Goal: Information Seeking & Learning: Learn about a topic

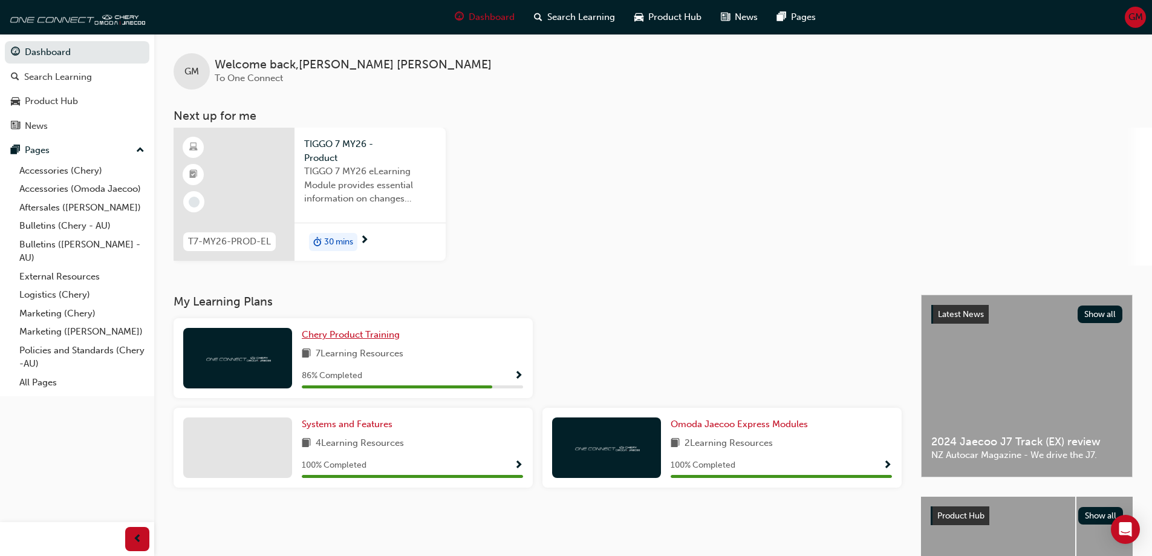
click at [366, 335] on span "Chery Product Training" at bounding box center [351, 334] width 98 height 11
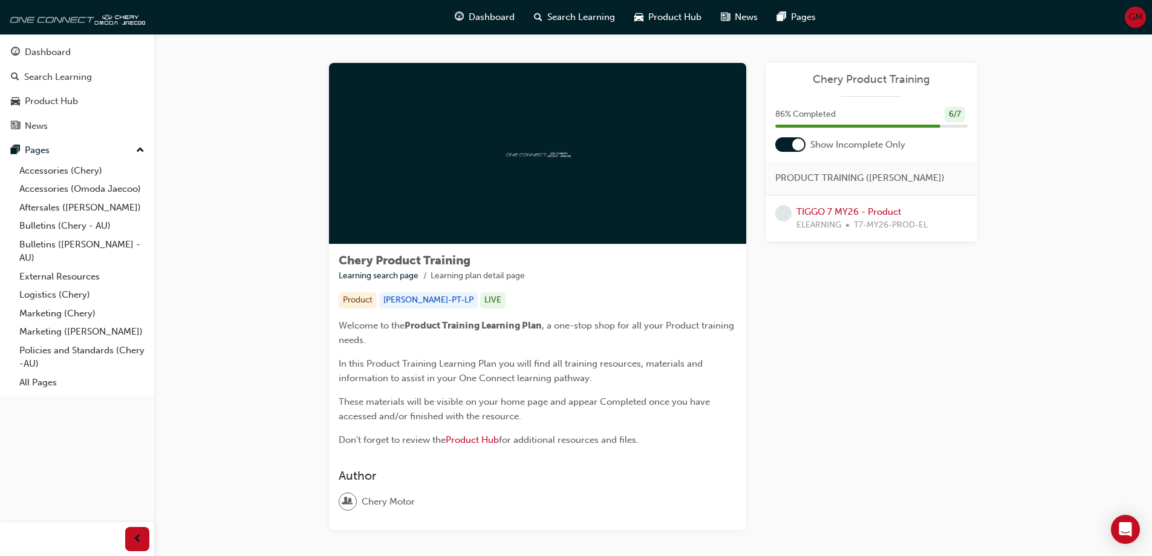
click at [862, 142] on span "Show Incomplete Only" at bounding box center [858, 145] width 95 height 14
click at [866, 122] on div "86 % Completed 6 / 7" at bounding box center [872, 114] width 192 height 16
click at [819, 113] on span "86 % Completed" at bounding box center [806, 115] width 60 height 14
click at [847, 80] on span "Chery Product Training" at bounding box center [872, 80] width 192 height 14
click at [866, 80] on span "Chery Product Training" at bounding box center [872, 80] width 192 height 14
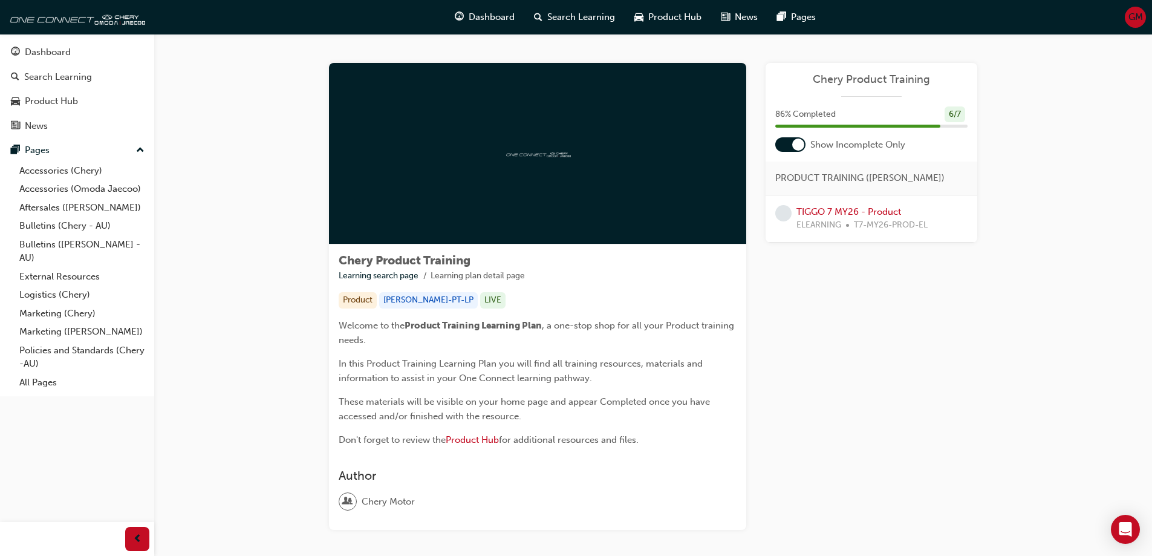
click at [952, 115] on div "6 / 7" at bounding box center [955, 114] width 21 height 16
click at [581, 189] on div at bounding box center [537, 153] width 417 height 181
click at [568, 159] on img at bounding box center [538, 153] width 67 height 11
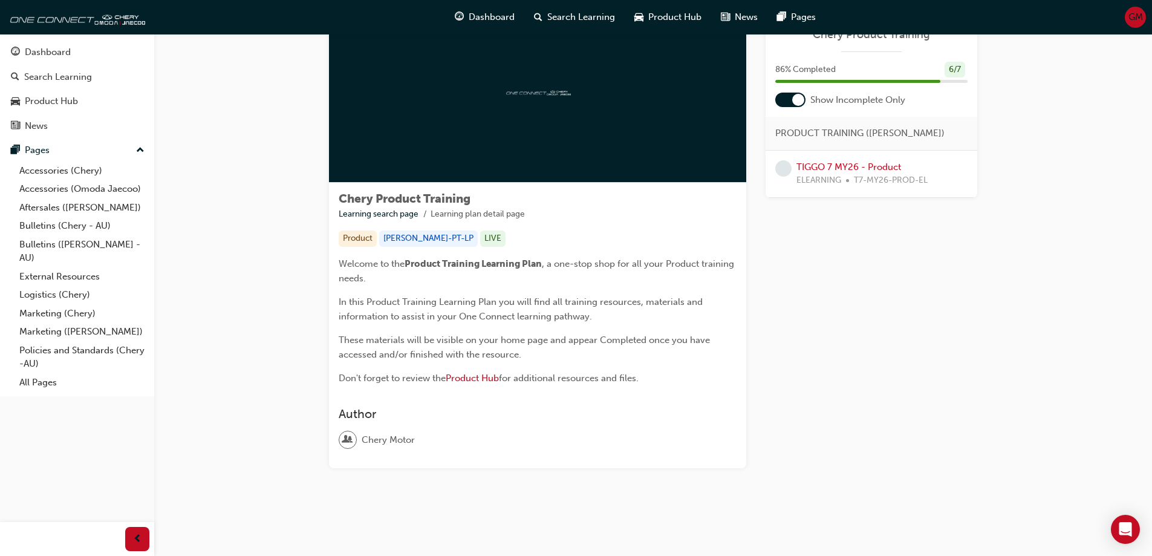
scroll to position [62, 0]
click at [457, 381] on span "Product Hub" at bounding box center [472, 377] width 53 height 11
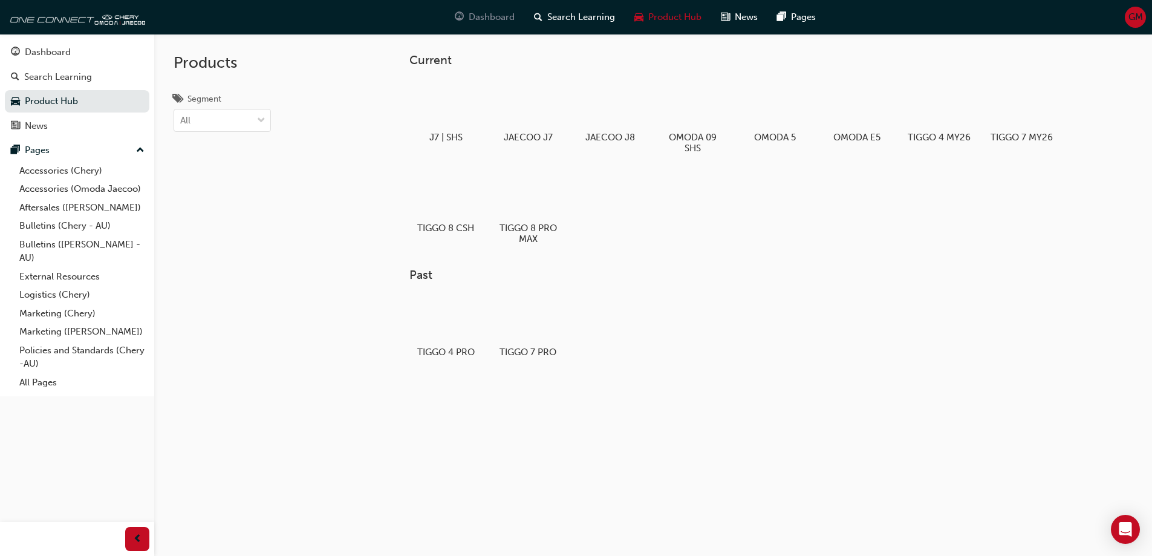
click at [494, 21] on span "Dashboard" at bounding box center [492, 17] width 46 height 14
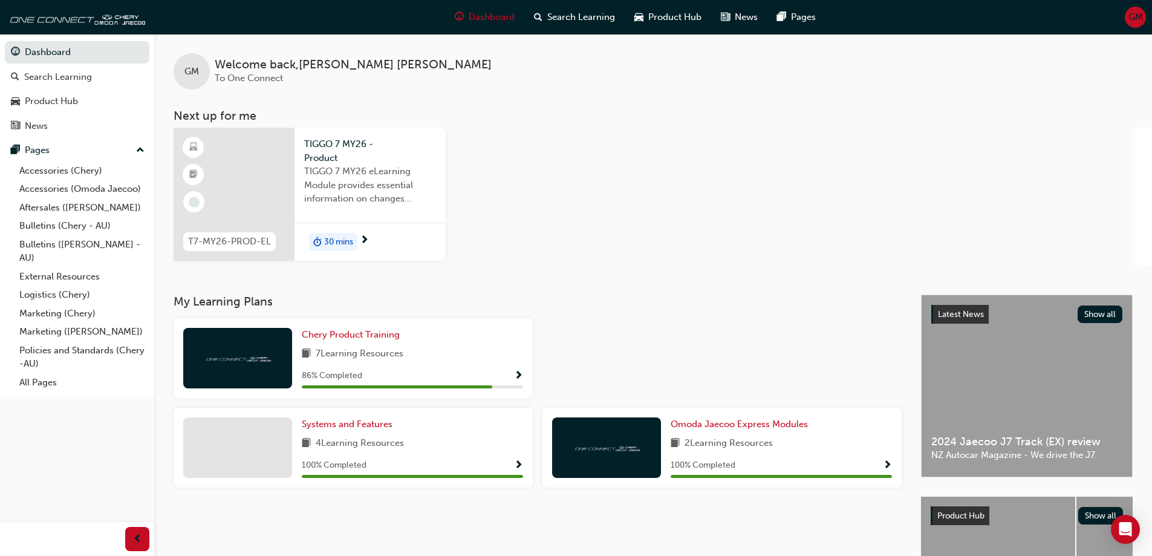
click at [518, 374] on span "Show Progress" at bounding box center [518, 376] width 9 height 11
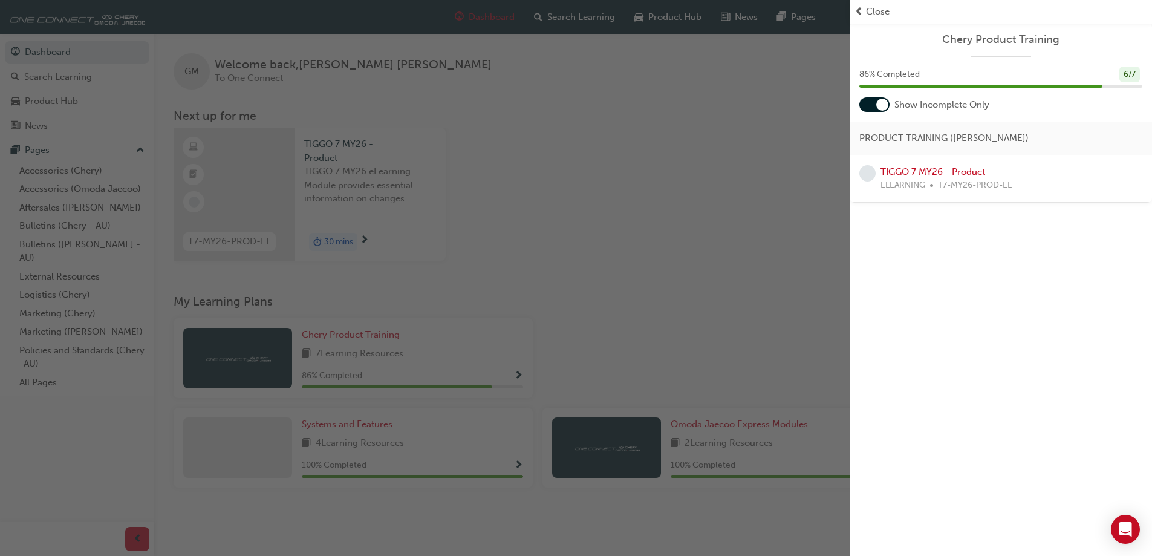
click at [1123, 78] on div "6 / 7" at bounding box center [1130, 75] width 21 height 16
click at [923, 103] on span "Show Incomplete Only" at bounding box center [942, 105] width 95 height 14
click at [917, 137] on span "PRODUCT TRAINING (CHAU)" at bounding box center [944, 138] width 169 height 14
click at [919, 172] on link "TIGGO 7 MY26 - Product" at bounding box center [933, 171] width 105 height 11
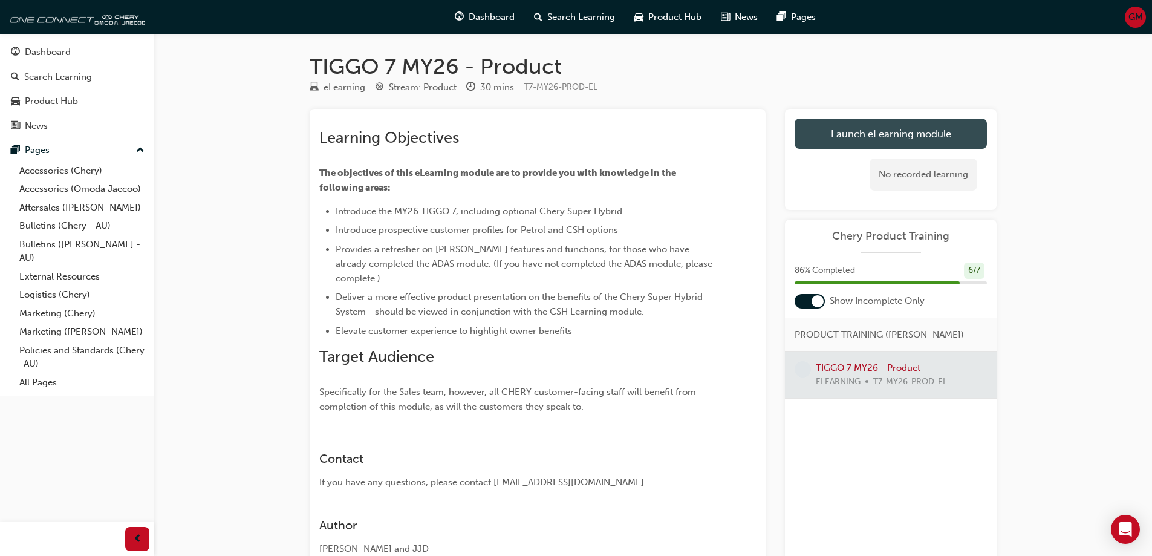
click at [935, 127] on link "Launch eLearning module" at bounding box center [891, 134] width 192 height 30
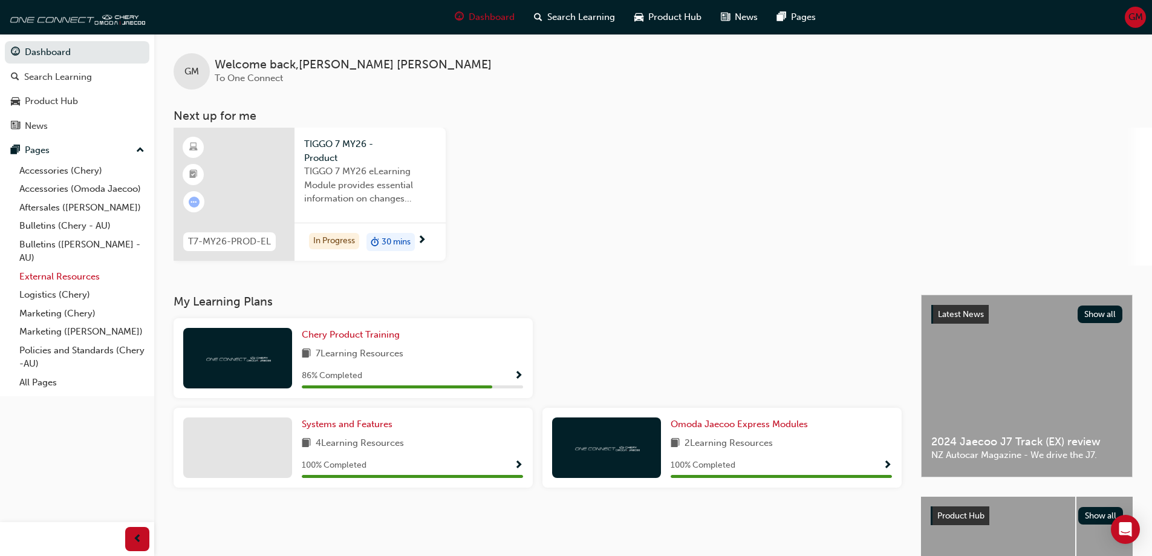
click at [45, 272] on link "External Resources" at bounding box center [82, 276] width 135 height 19
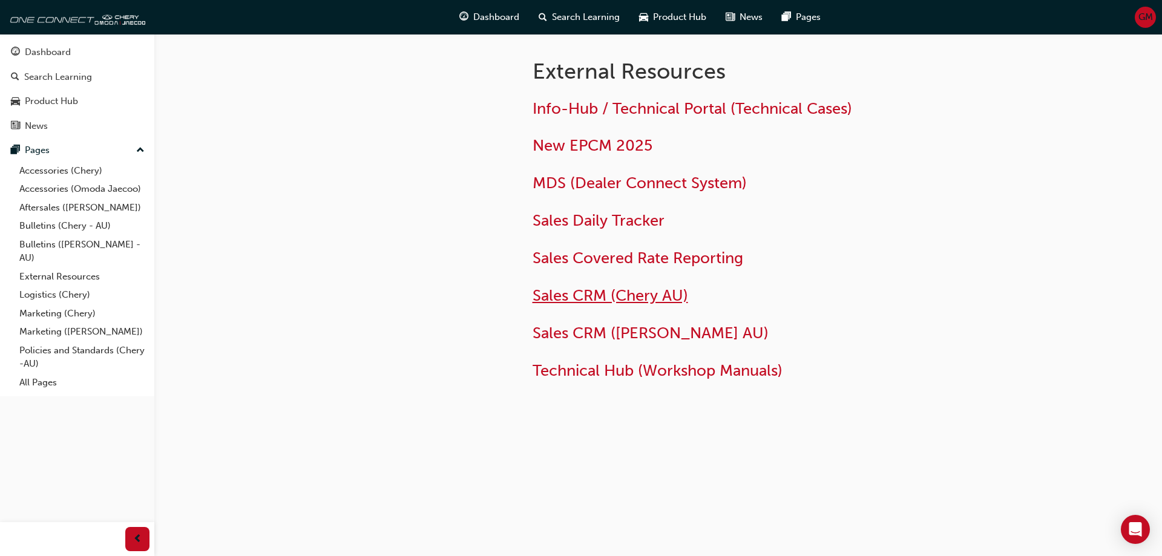
click at [574, 298] on span "Sales CRM (Chery AU)" at bounding box center [609, 295] width 155 height 19
click at [636, 338] on span "Sales CRM ([PERSON_NAME] AU)" at bounding box center [650, 333] width 236 height 19
